Goal: Task Accomplishment & Management: Complete application form

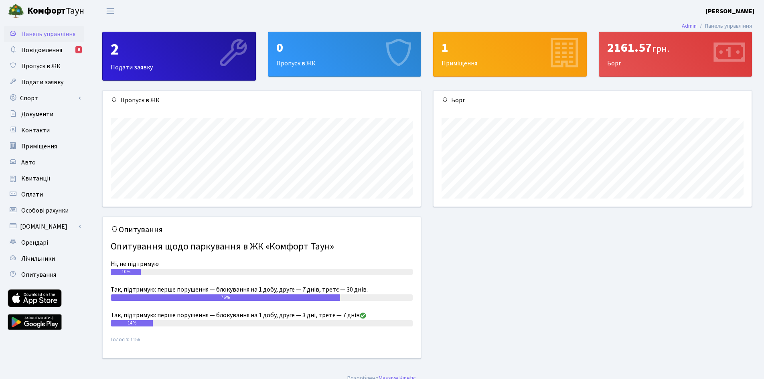
scroll to position [116, 318]
click at [365, 55] on div "0" at bounding box center [344, 47] width 137 height 15
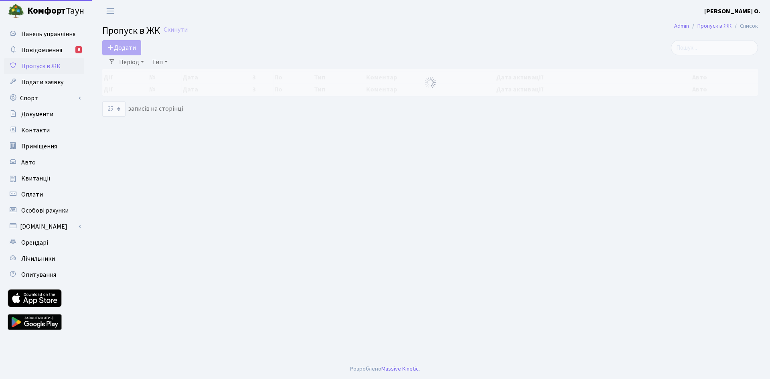
select select "25"
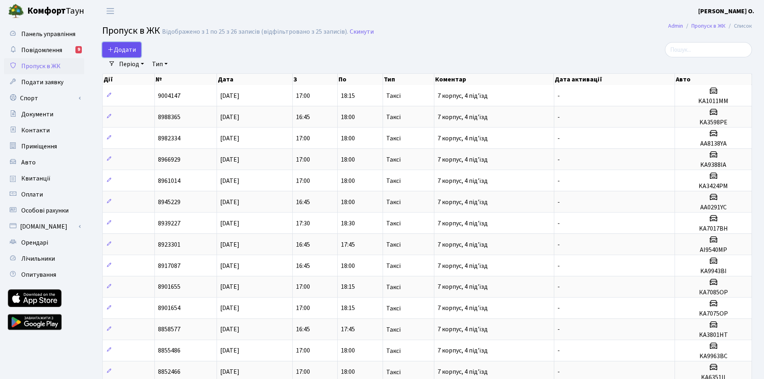
click at [128, 46] on span "Додати" at bounding box center [121, 49] width 28 height 9
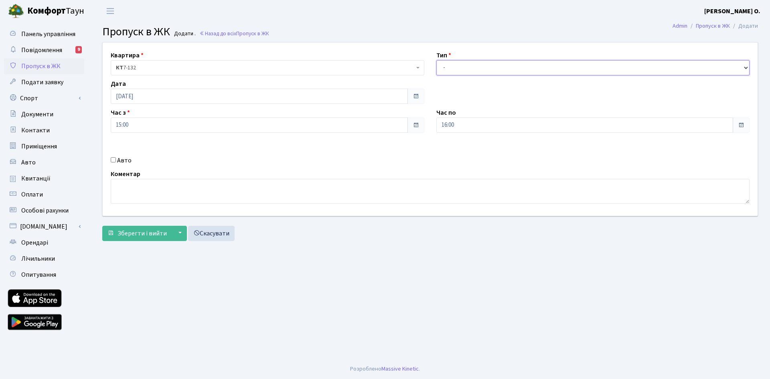
click at [475, 68] on select "- Доставка Таксі Гості Сервіс" at bounding box center [593, 67] width 314 height 15
select select "3"
click at [436, 60] on select "- Доставка Таксі Гості Сервіс" at bounding box center [593, 67] width 314 height 15
click at [112, 161] on input "Авто" at bounding box center [113, 159] width 5 height 5
checkbox input "true"
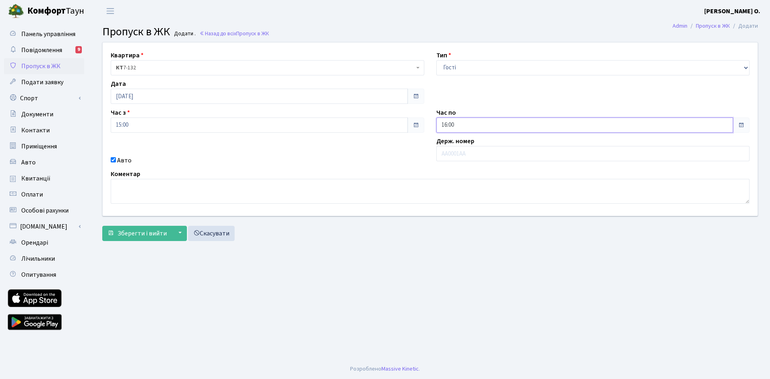
click at [456, 121] on input "16:00" at bounding box center [584, 125] width 297 height 15
click at [462, 210] on icon at bounding box center [459, 216] width 22 height 22
click at [462, 211] on icon at bounding box center [459, 216] width 22 height 22
click at [455, 148] on icon at bounding box center [459, 153] width 22 height 22
click at [455, 149] on icon at bounding box center [459, 153] width 22 height 22
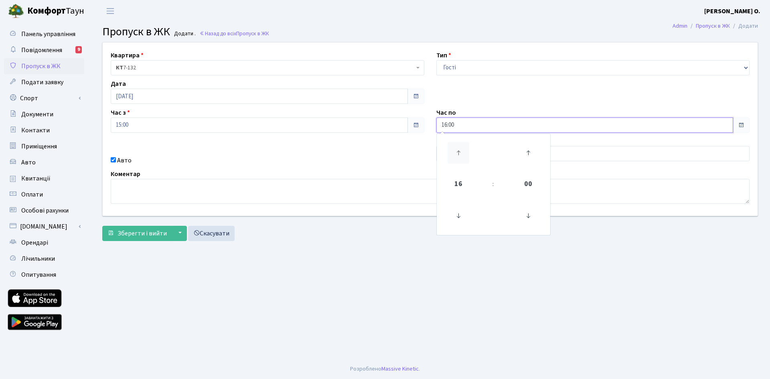
click at [455, 149] on icon at bounding box center [459, 153] width 22 height 22
type input "18:00"
click at [452, 254] on main "Admin Пропуск в ЖК Додати Пропуск в ЖК Додати . Назад до всіх Пропуск в ЖК Квар…" at bounding box center [430, 190] width 680 height 337
click at [454, 156] on input "text" at bounding box center [593, 153] width 314 height 15
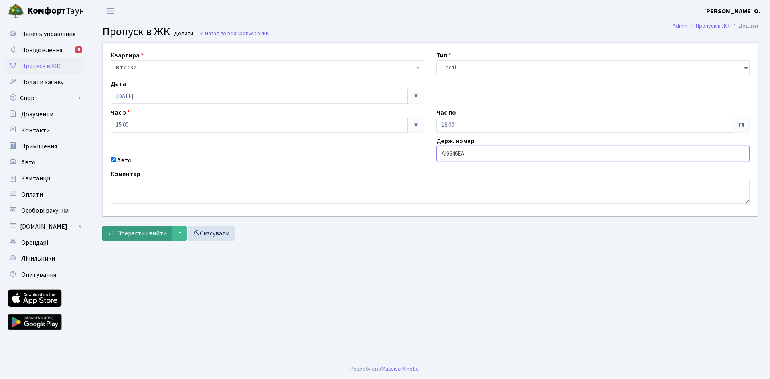
type input "AI9646EA"
click at [148, 234] on span "Зберегти і вийти" at bounding box center [142, 233] width 49 height 9
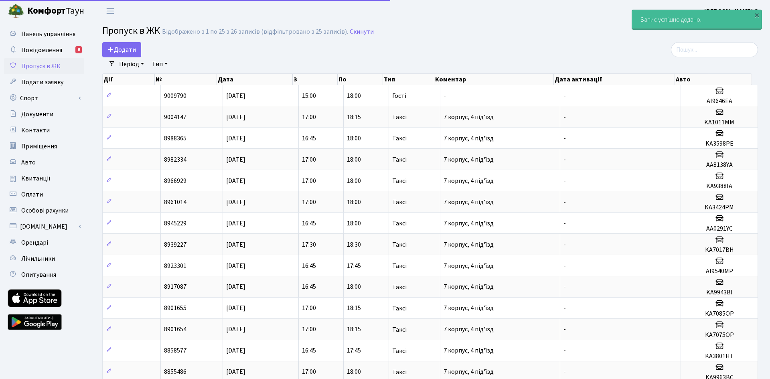
select select "25"
